Goal: Contribute content: Add original content to the website for others to see

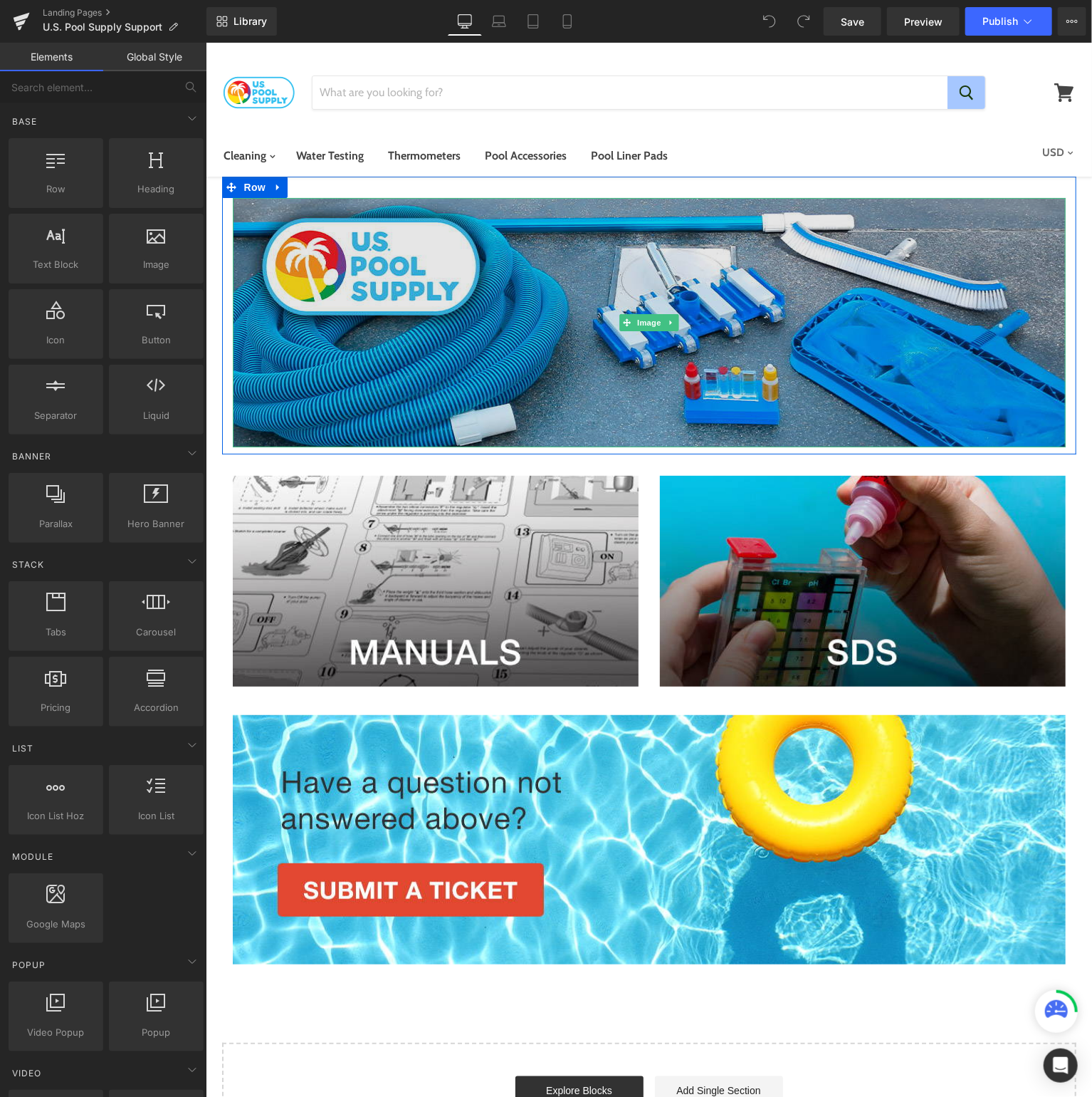
click at [490, 243] on img at bounding box center [648, 322] width 833 height 249
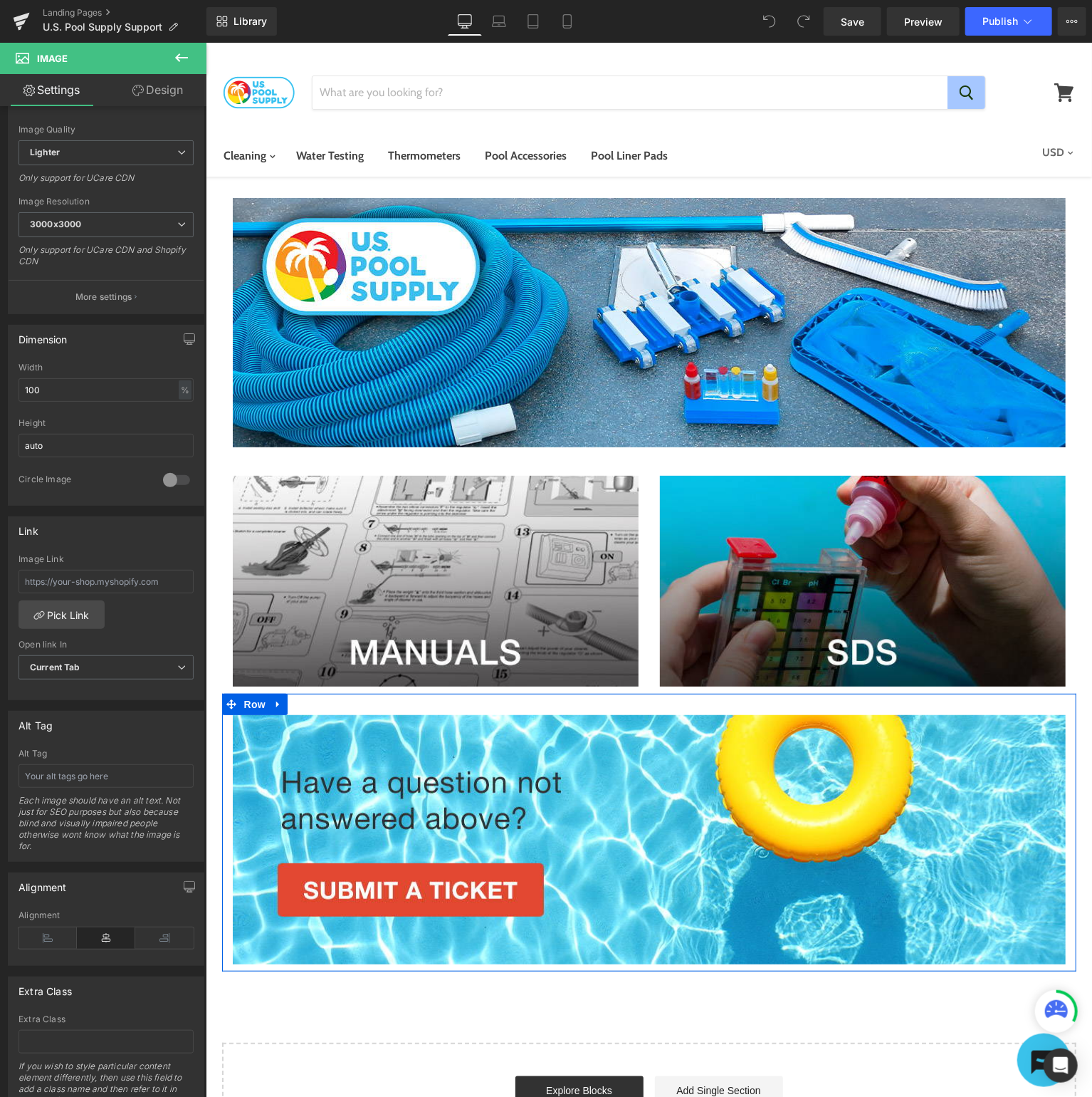
scroll to position [215, 0]
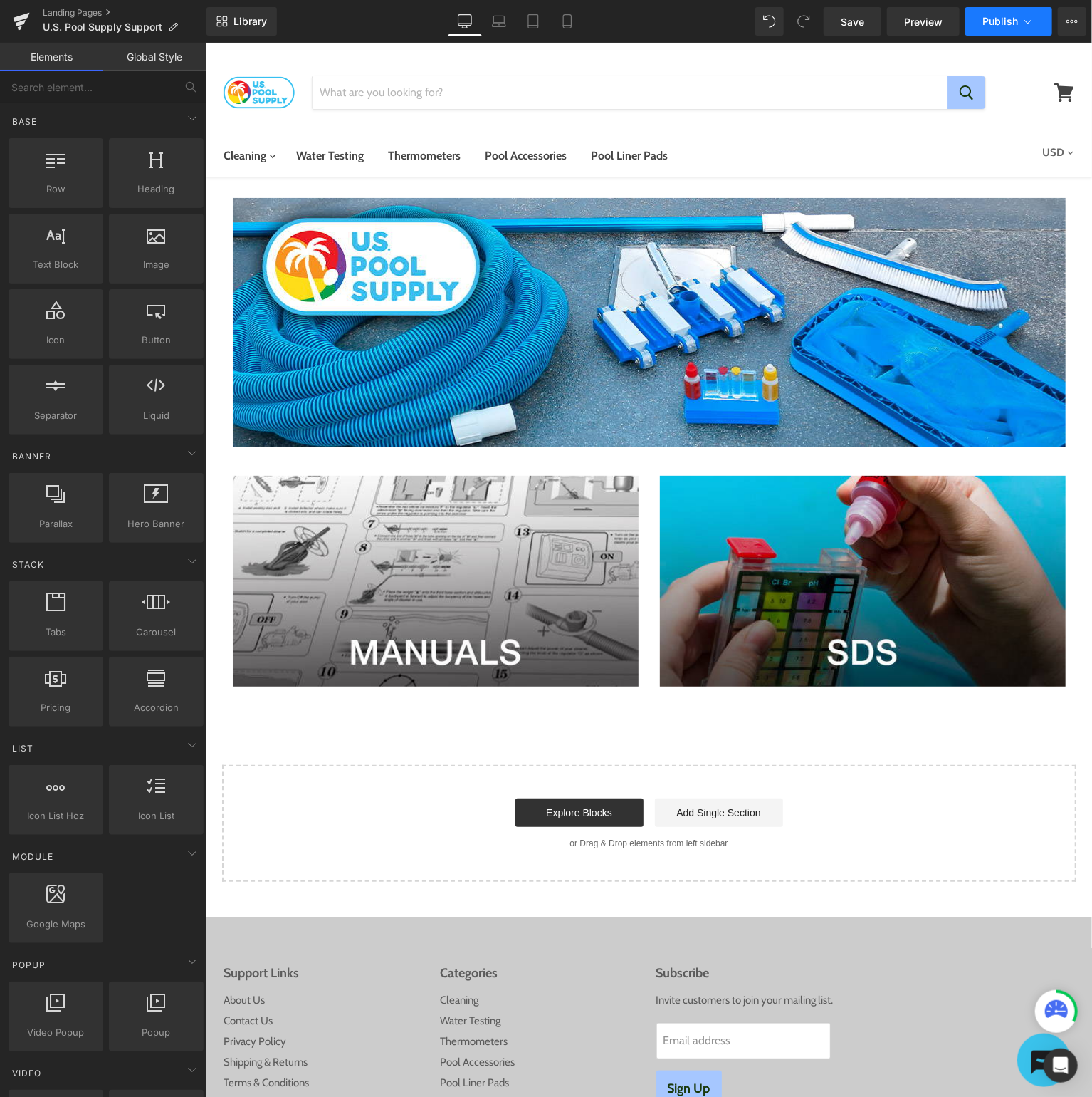
click at [999, 19] on span "Publish" at bounding box center [1000, 21] width 36 height 12
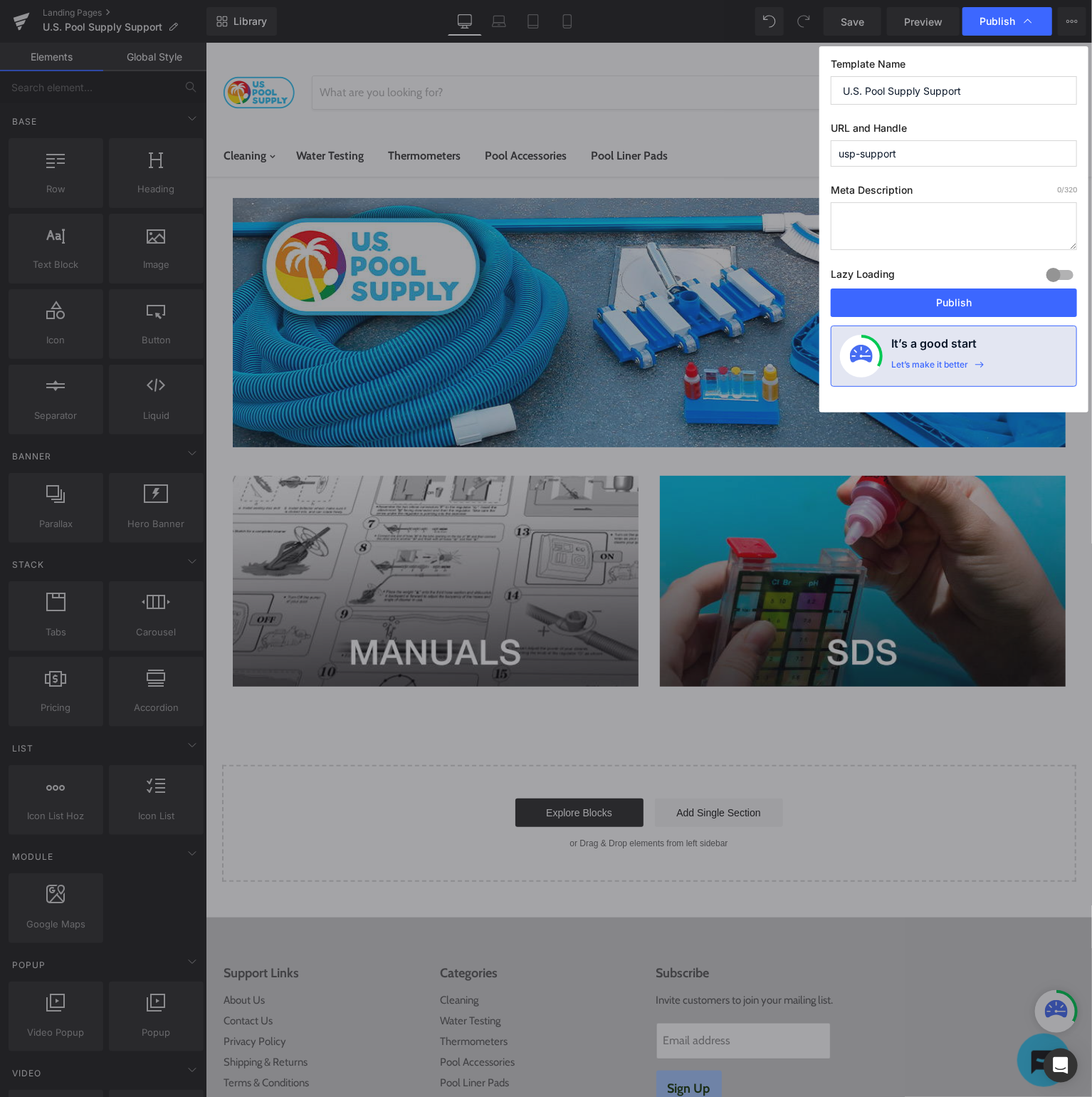
click at [960, 92] on input "U.S. Pool Supply Support" at bounding box center [954, 90] width 246 height 28
type input "U.S. Pool Supply Knowledge Base"
click at [972, 151] on input "usp-support" at bounding box center [954, 153] width 246 height 26
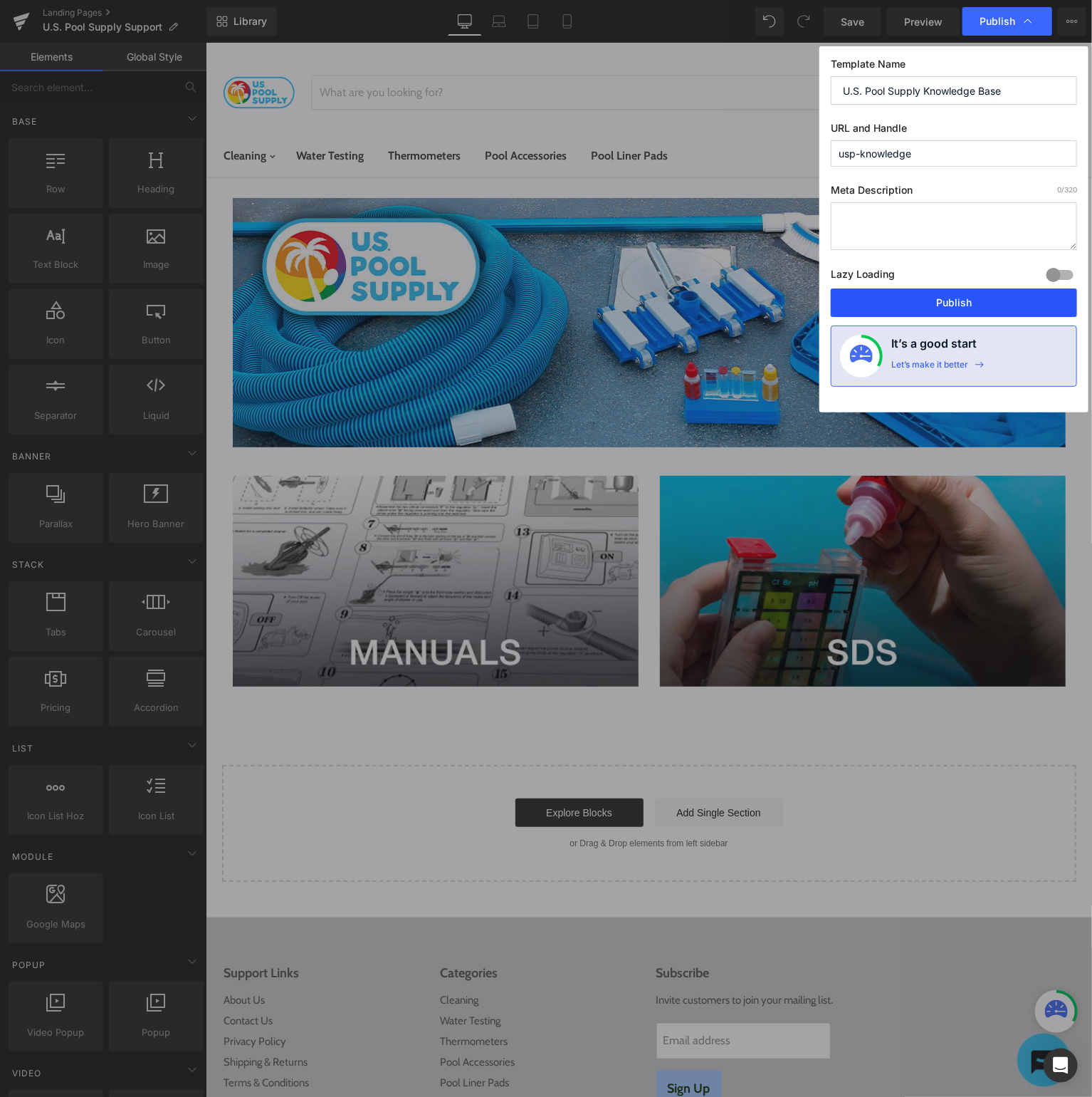
type input "usp-knowledge"
click at [993, 298] on button "Publish" at bounding box center [954, 302] width 246 height 28
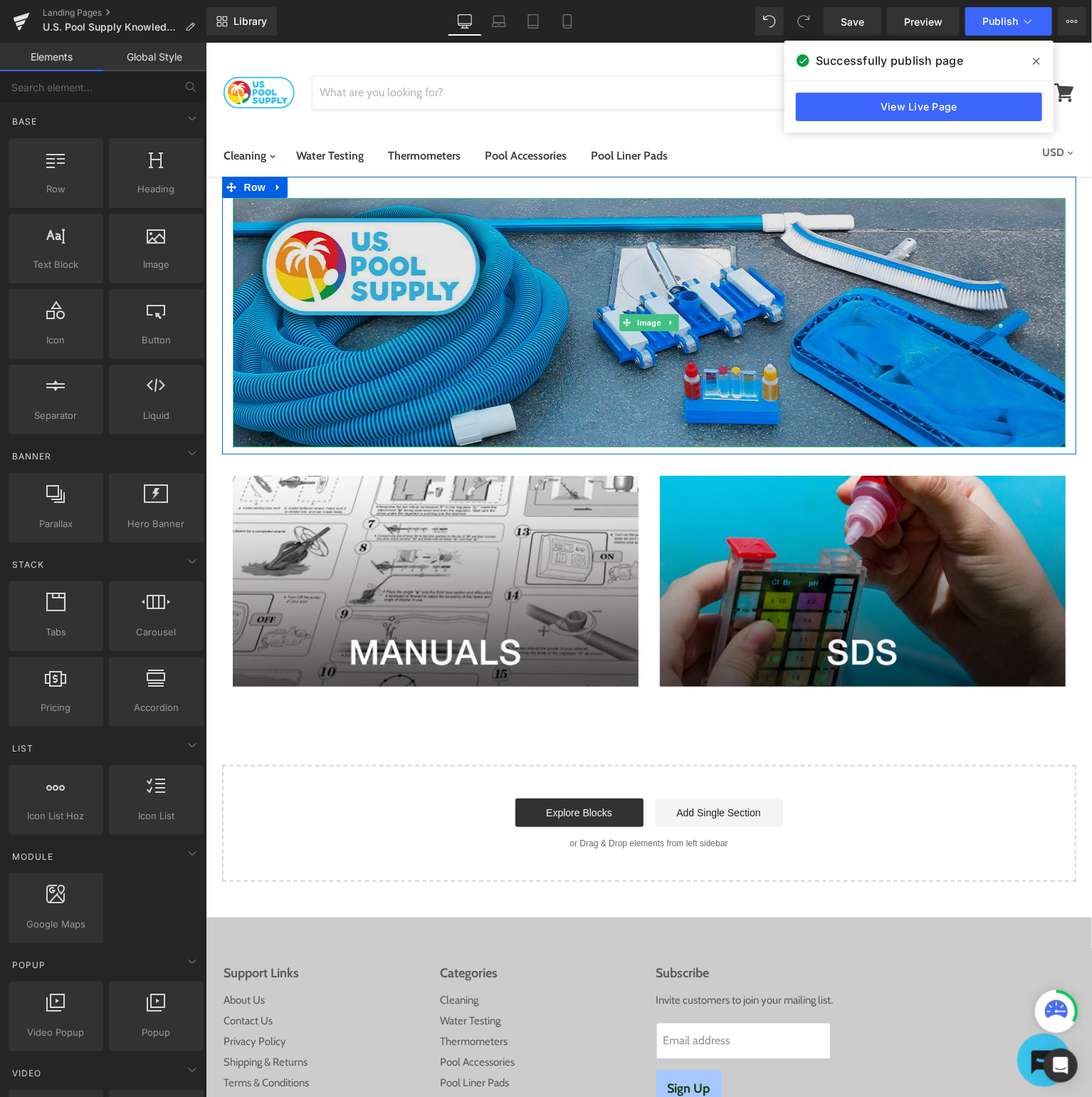
click at [777, 251] on img at bounding box center [648, 322] width 833 height 249
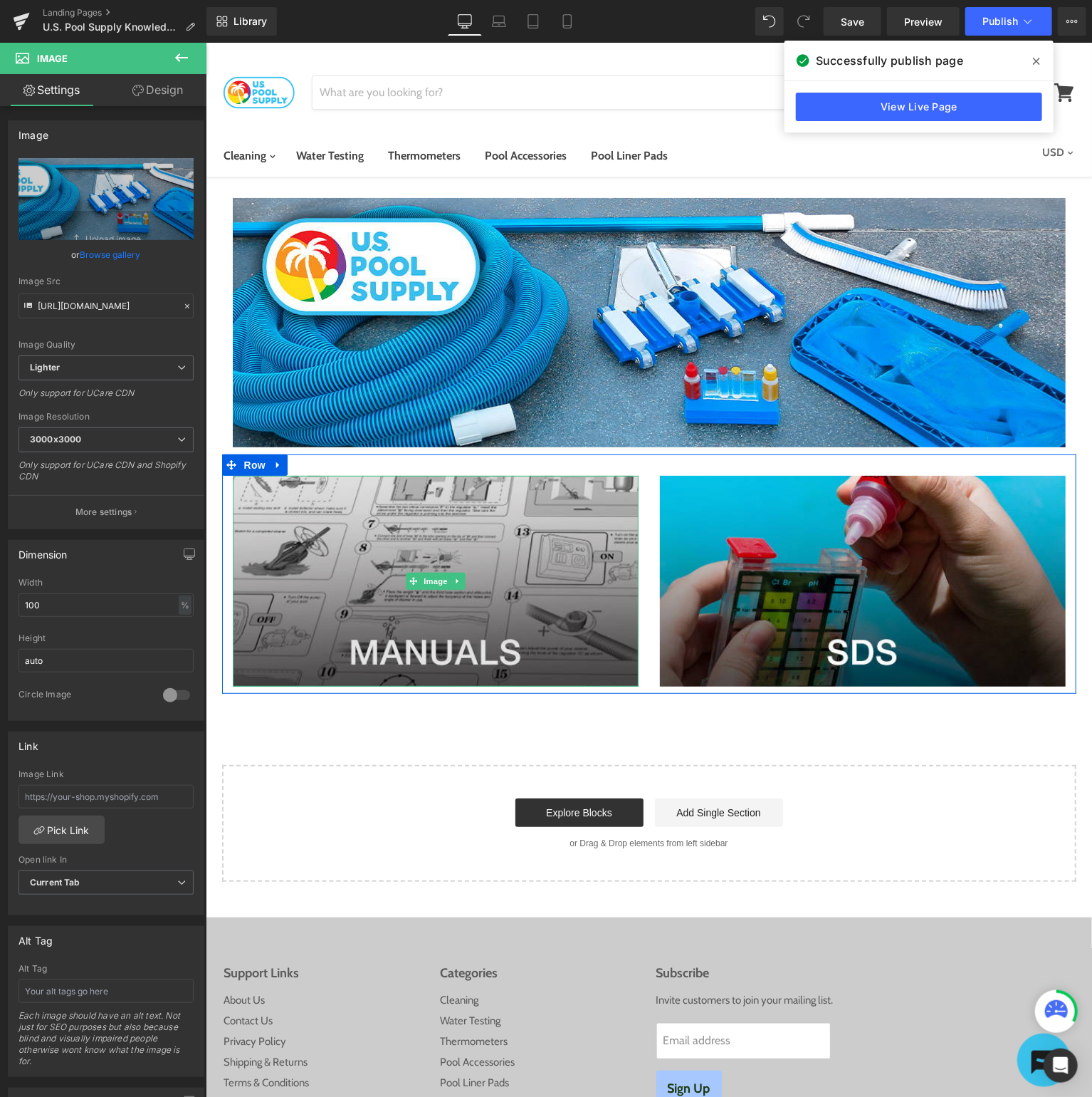
click at [361, 515] on img at bounding box center [434, 581] width 406 height 210
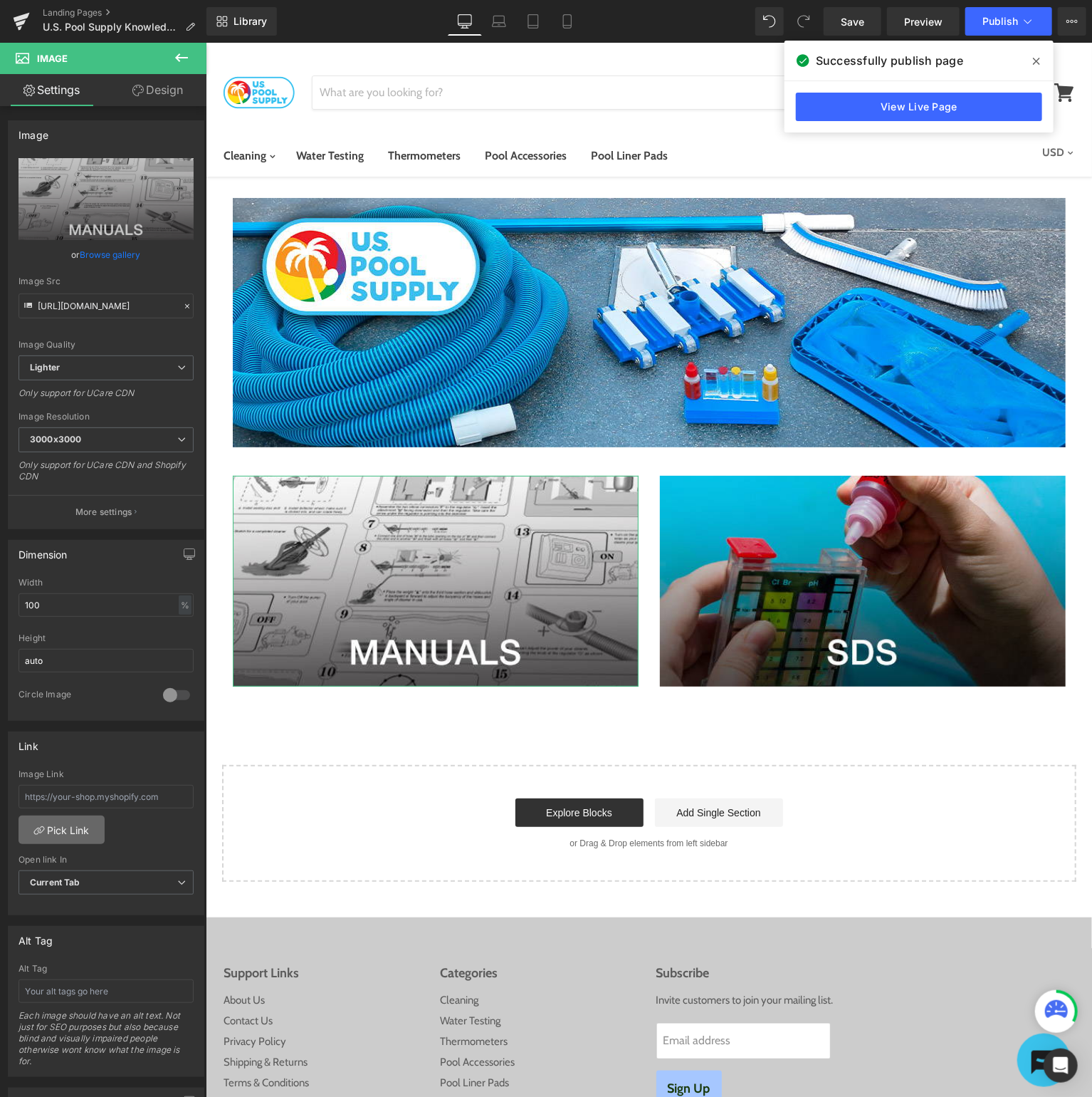
click at [60, 828] on link "Pick Link" at bounding box center [61, 829] width 86 height 28
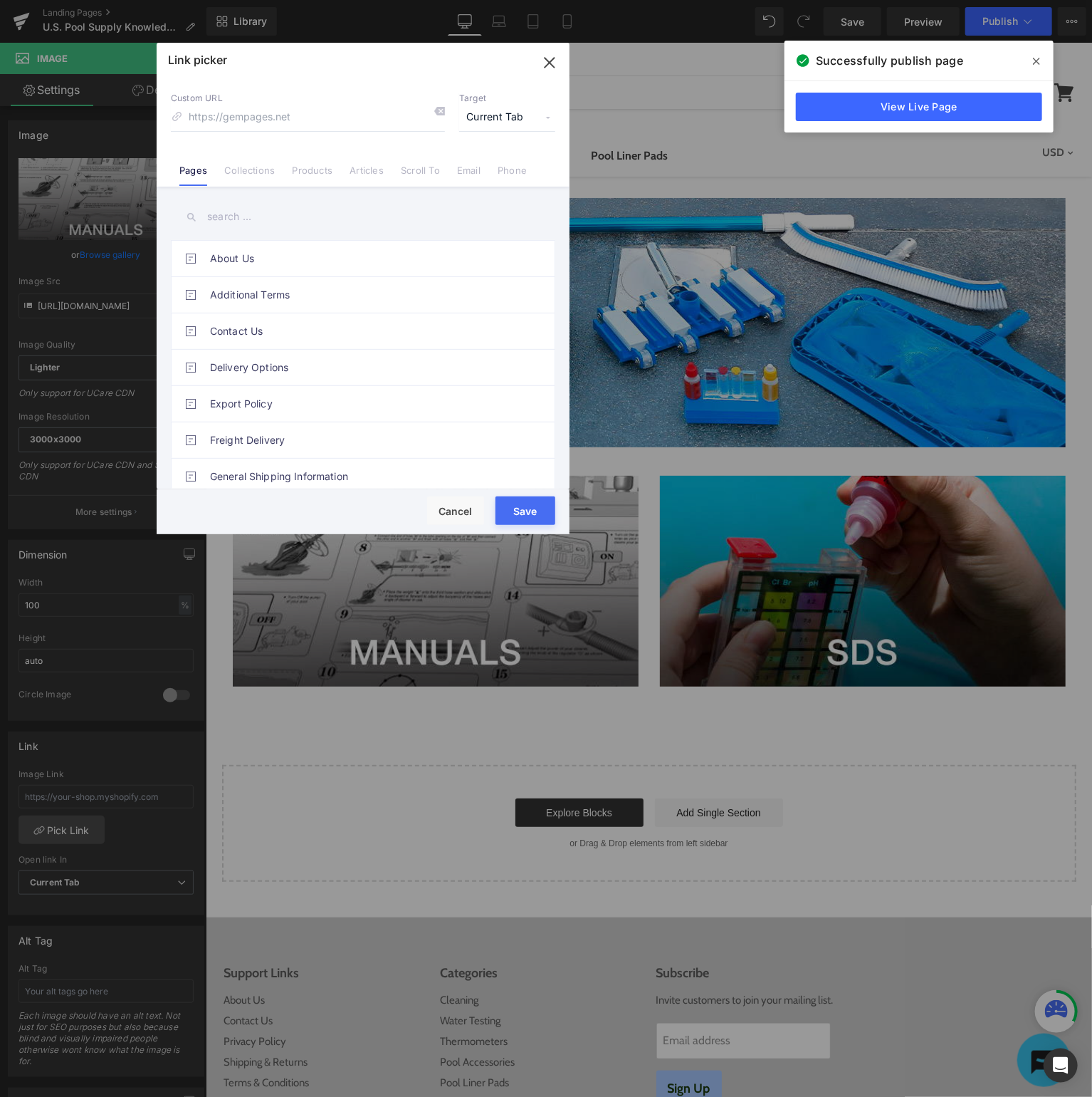
click at [283, 209] on input "text" at bounding box center [362, 216] width 385 height 32
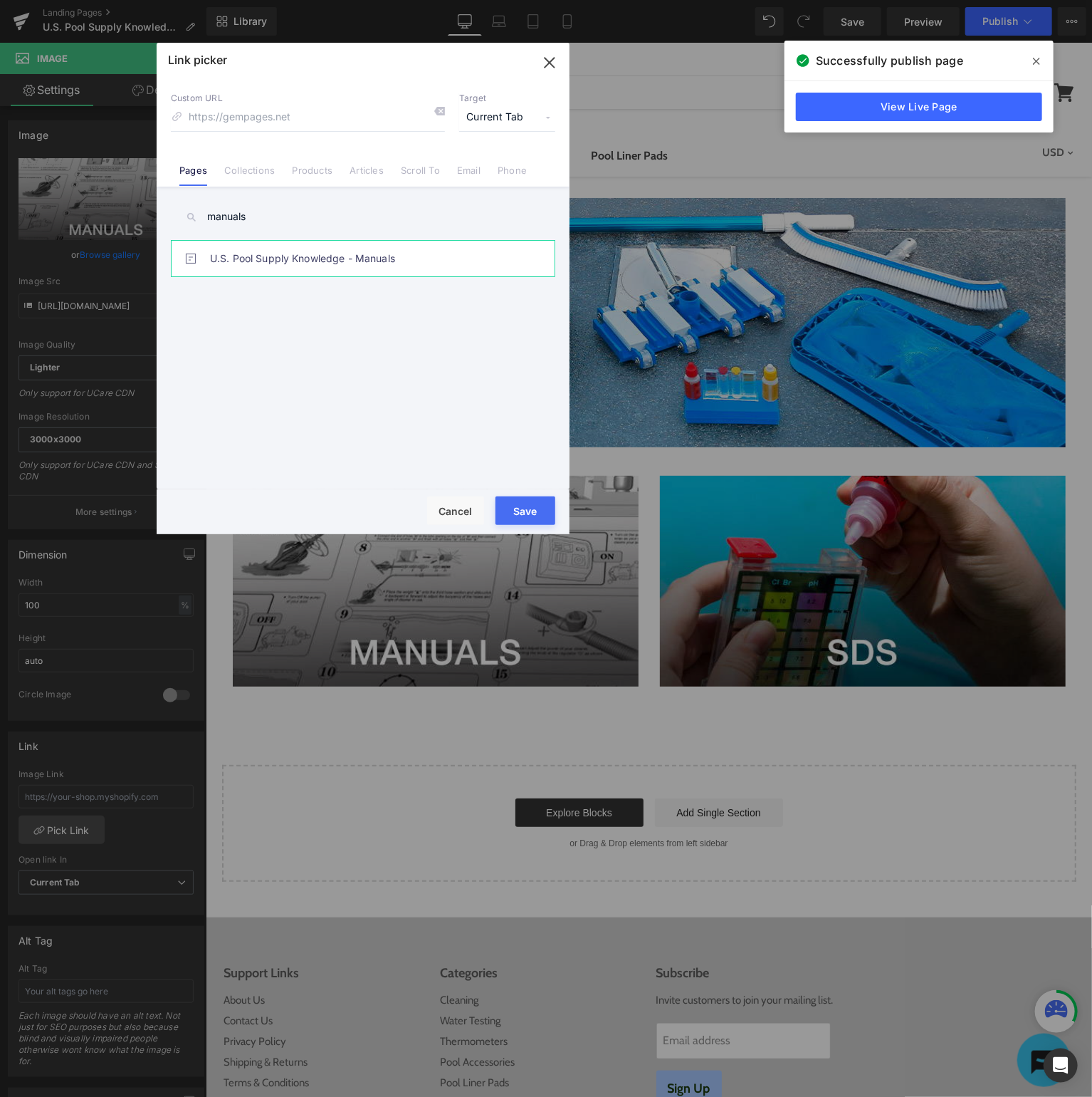
type input "manuals"
click at [298, 250] on link "U.S. Pool Supply Knowledge - Manuals" at bounding box center [367, 258] width 314 height 36
type input "/pages/usp-knowledge-manuals"
click at [526, 507] on button "Save" at bounding box center [525, 510] width 59 height 28
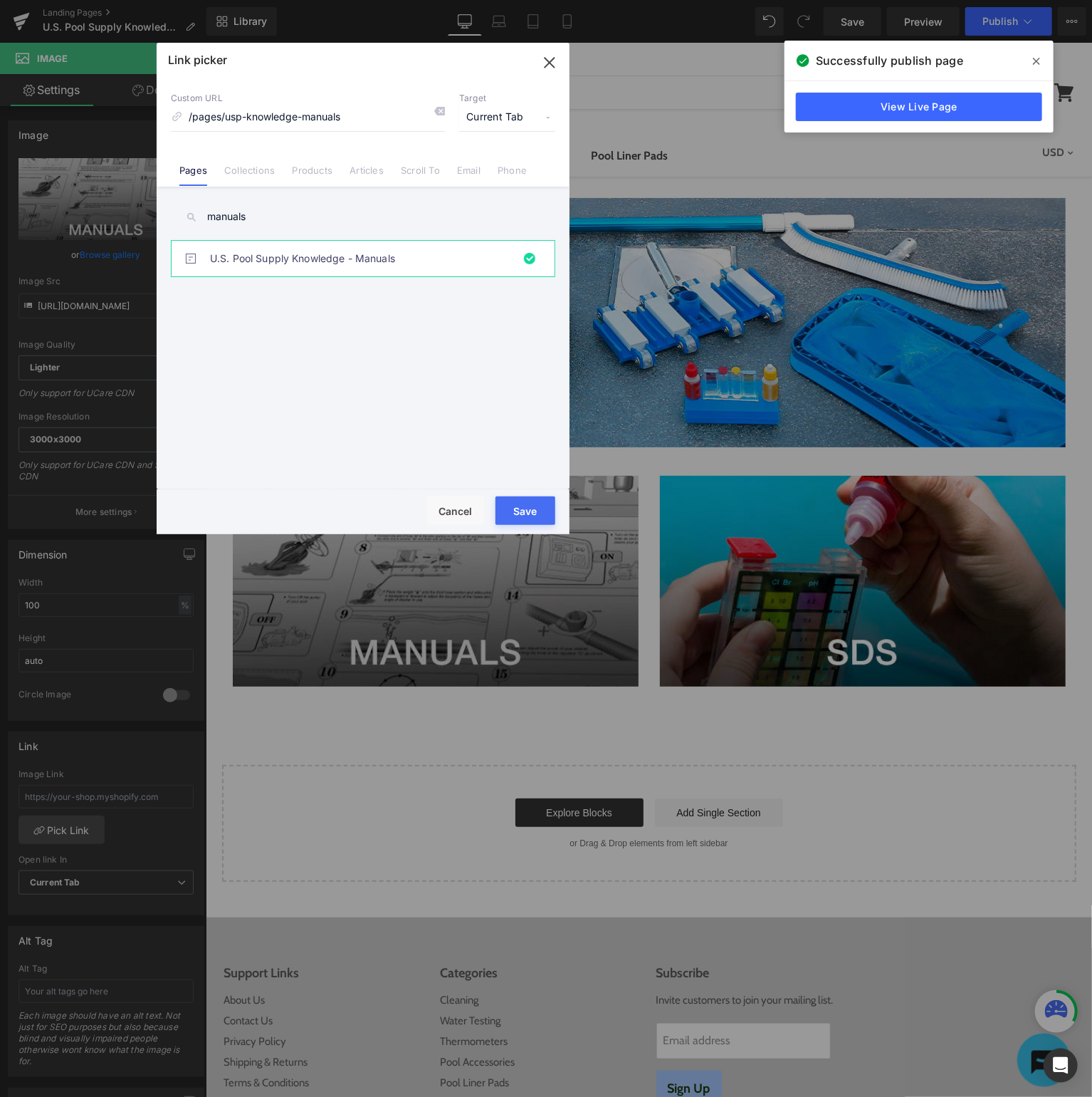
type input "/pages/usp-knowledge-manuals"
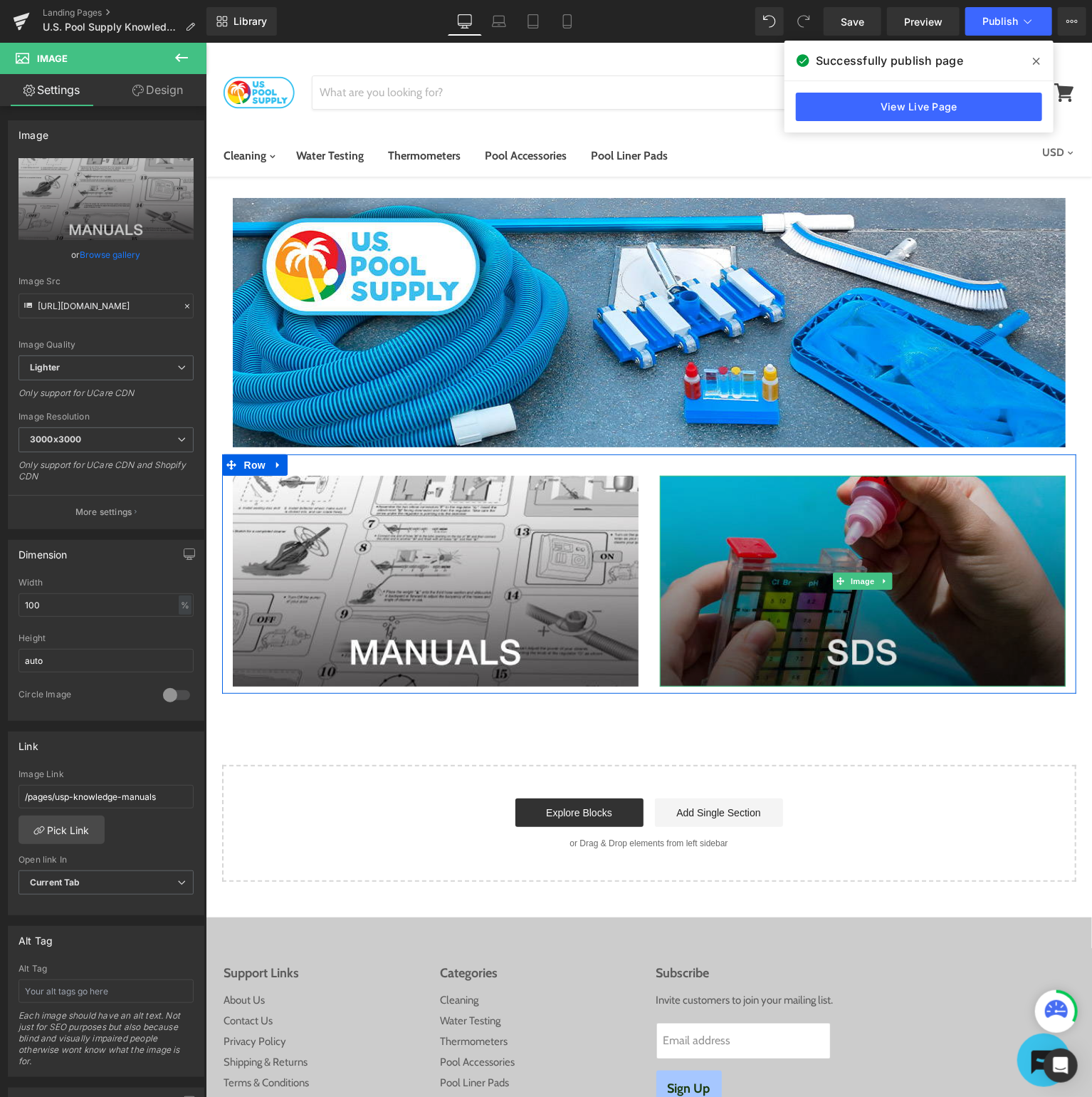
click at [835, 548] on img at bounding box center [862, 581] width 406 height 210
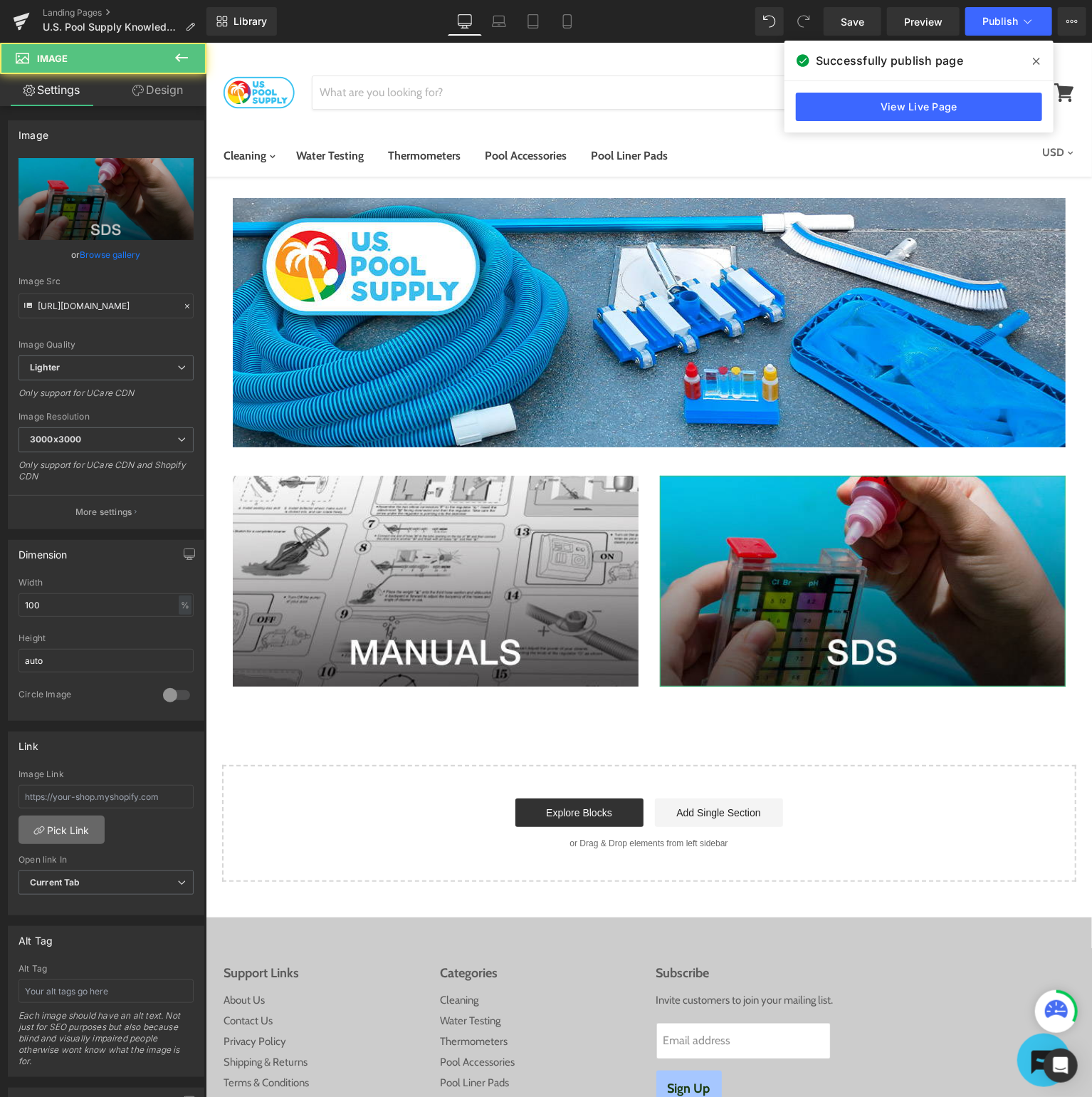
click at [66, 822] on link "Pick Link" at bounding box center [61, 829] width 86 height 28
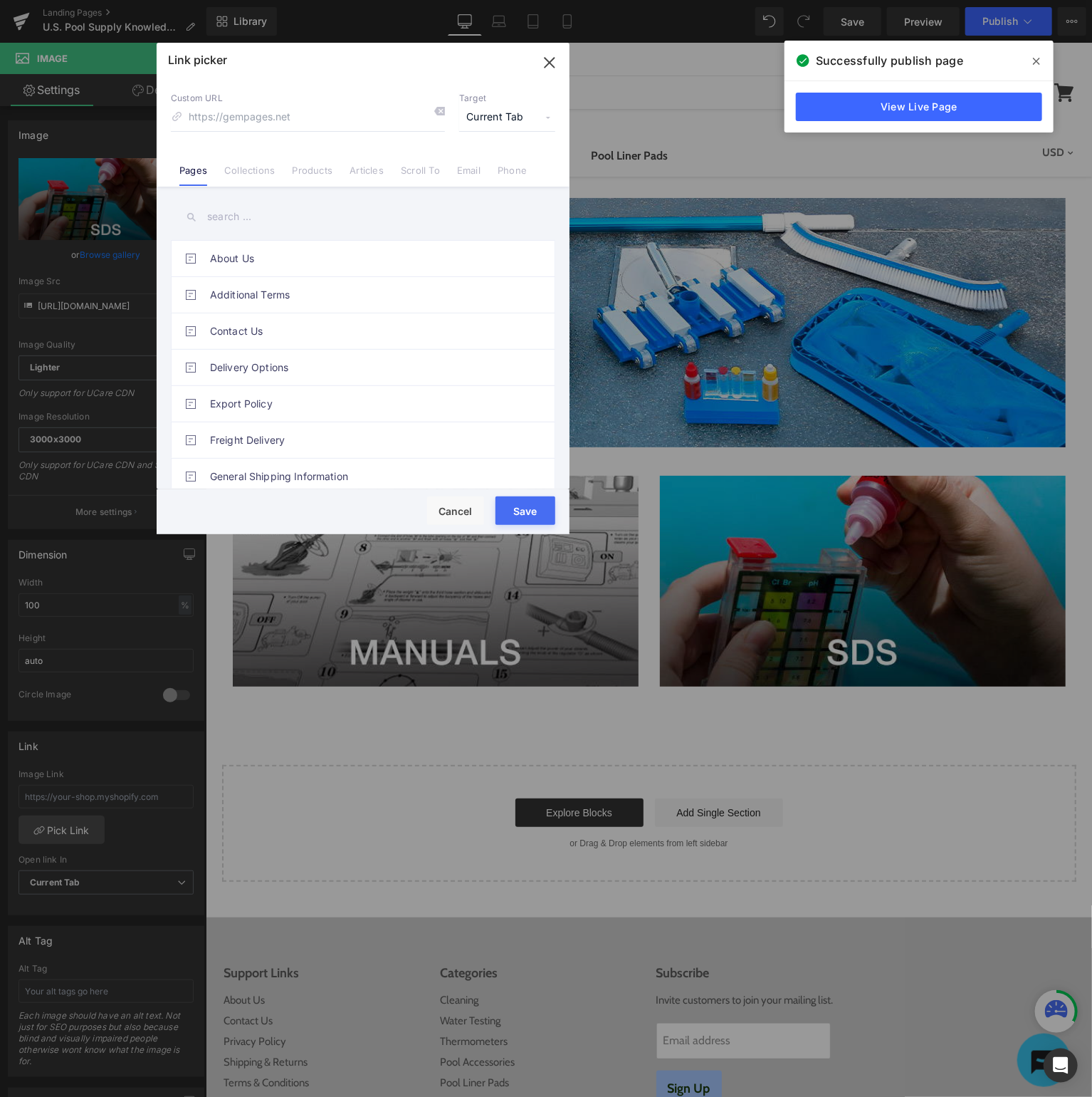
click at [332, 222] on input "text" at bounding box center [362, 216] width 385 height 32
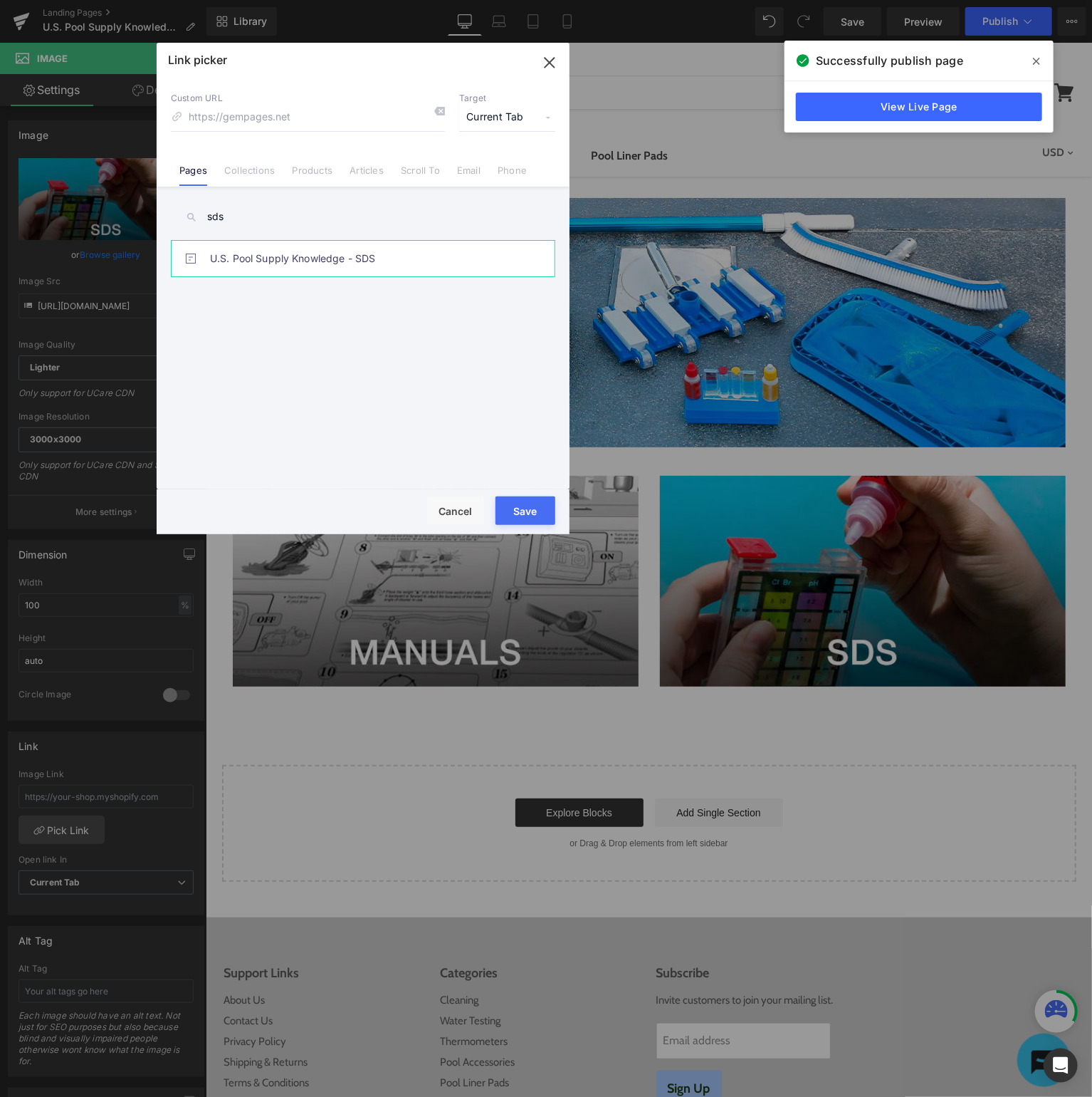
type input "sds"
click at [341, 265] on link "U.S. Pool Supply Knowledge - SDS" at bounding box center [367, 258] width 314 height 36
type input "/pages/usp-knowledge-sds"
click at [517, 502] on button "Save" at bounding box center [525, 510] width 59 height 28
type input "/pages/usp-knowledge-sds"
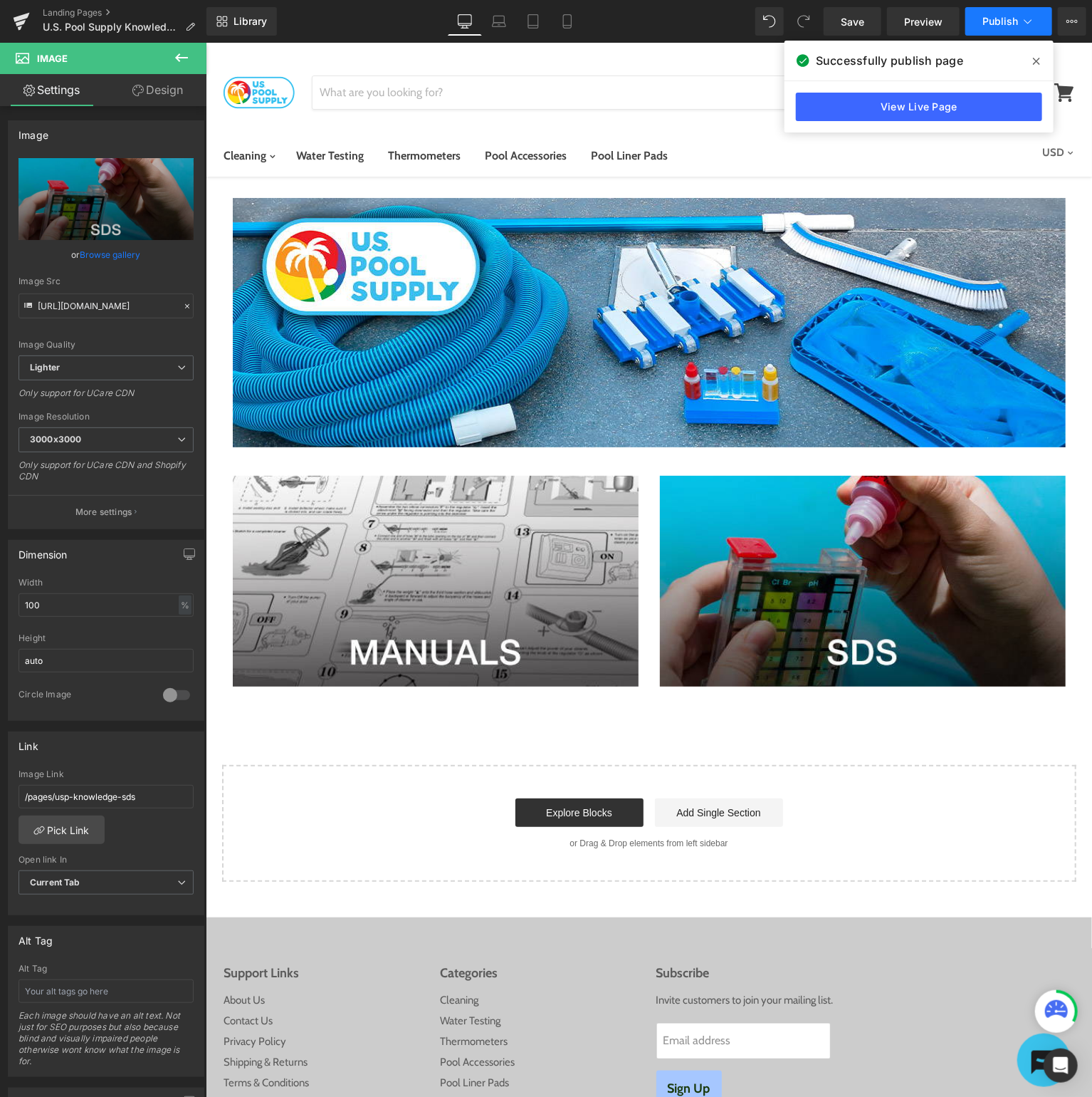
click at [1003, 19] on span "Publish" at bounding box center [1000, 21] width 36 height 12
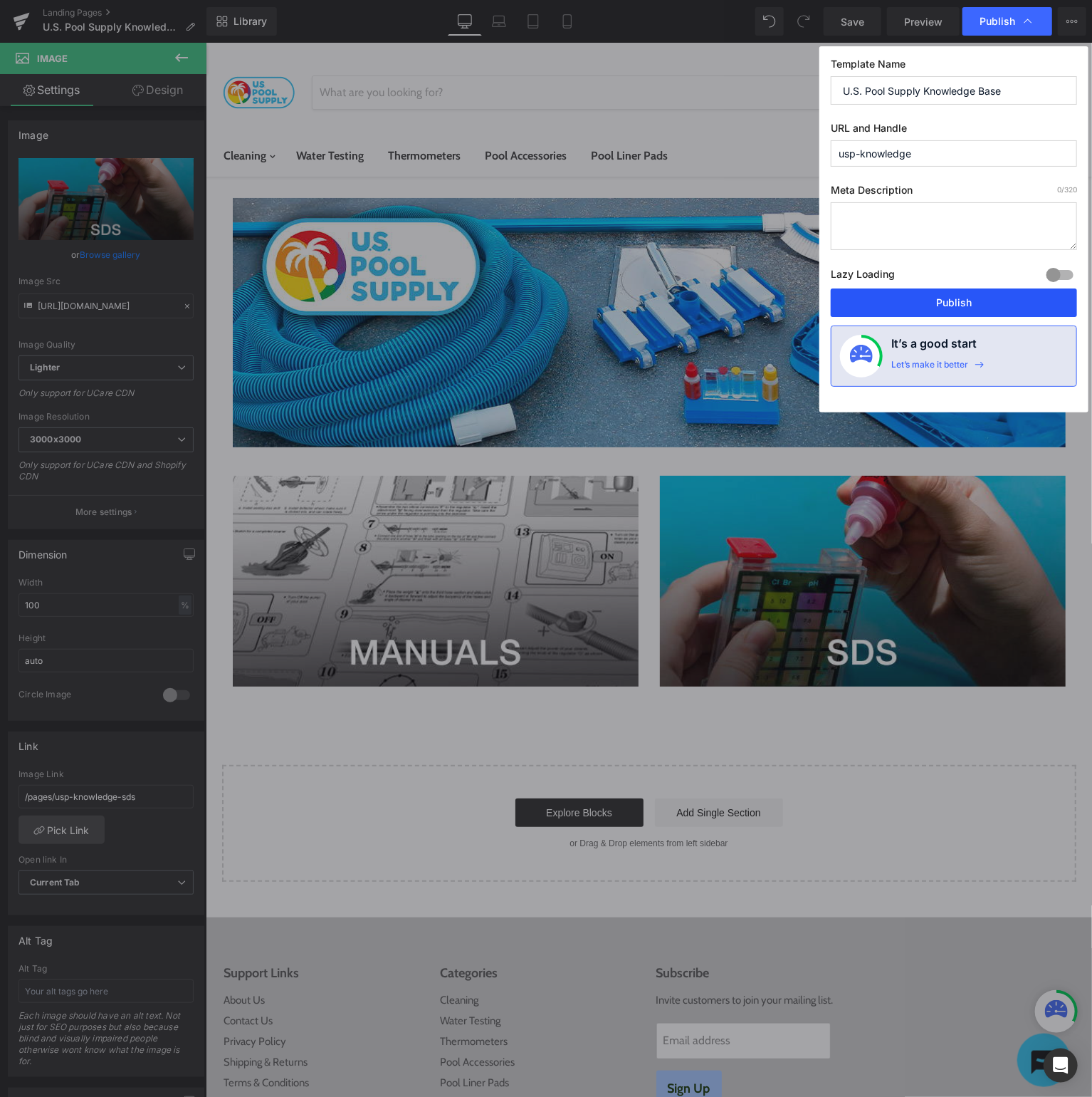
click at [994, 300] on button "Publish" at bounding box center [954, 302] width 246 height 28
